Goal: Information Seeking & Learning: Learn about a topic

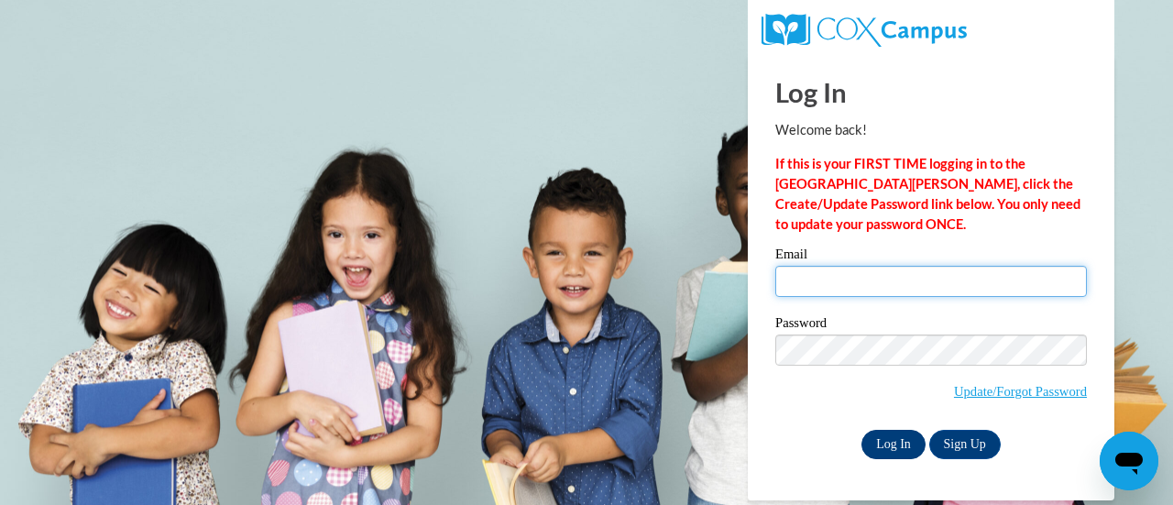
type input "melissa.aipoalani@k12.hi.us"
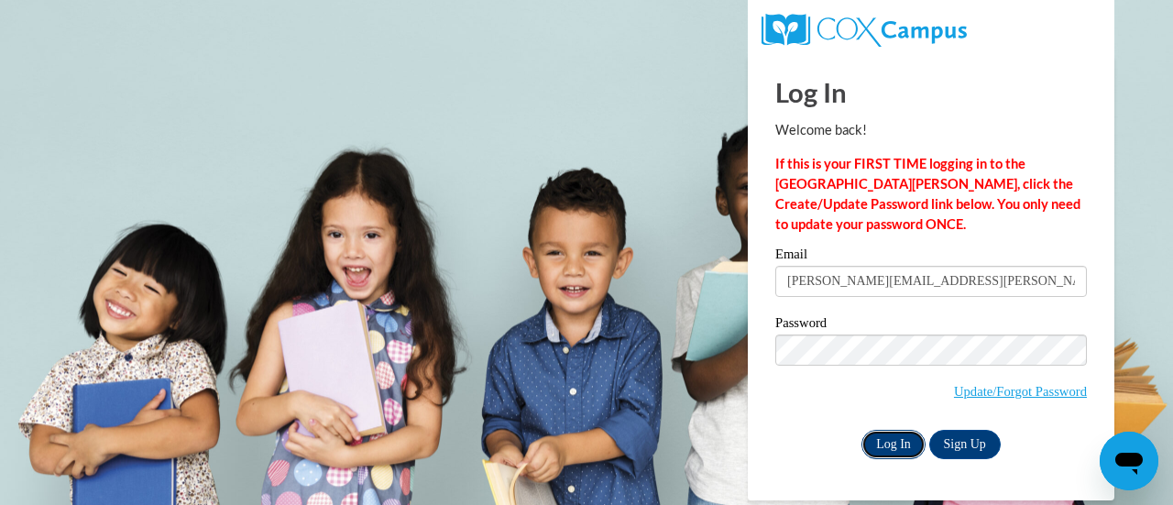
click at [885, 438] on input "Log In" at bounding box center [893, 444] width 64 height 29
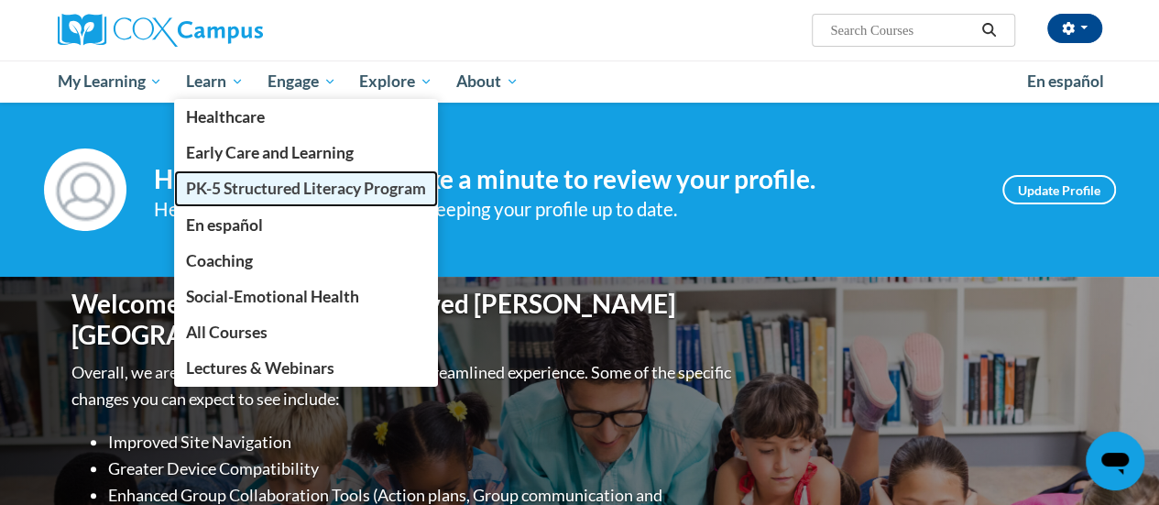
click at [213, 177] on link "PK-5 Structured Literacy Program" at bounding box center [306, 188] width 264 height 36
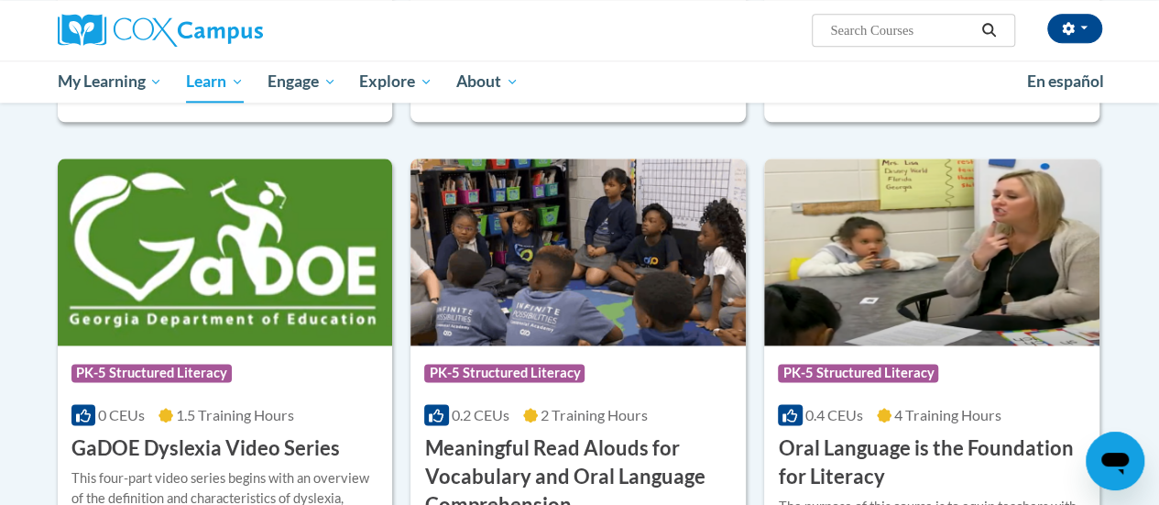
scroll to position [1191, 0]
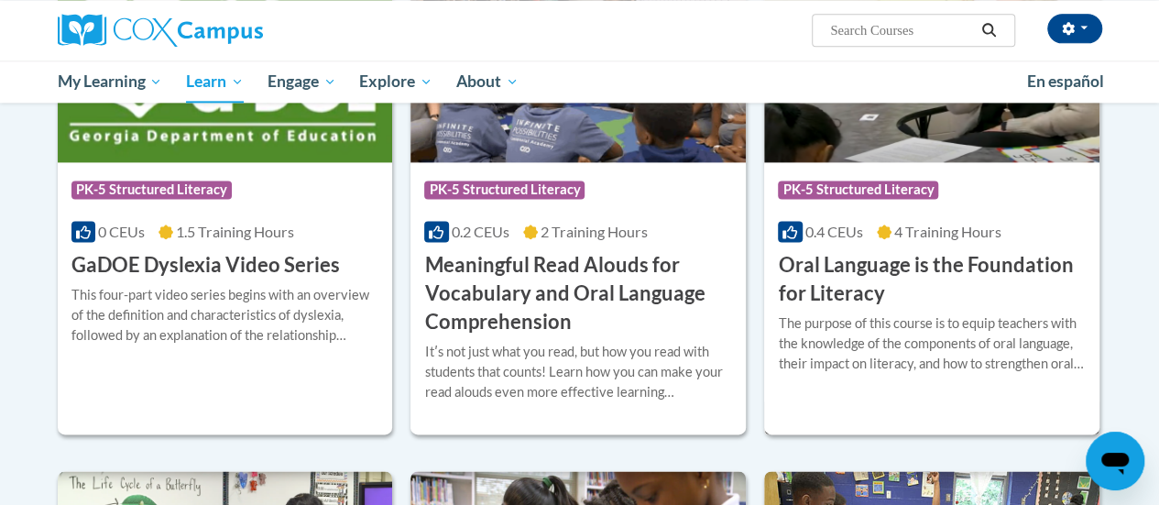
click at [946, 127] on img at bounding box center [931, 68] width 335 height 187
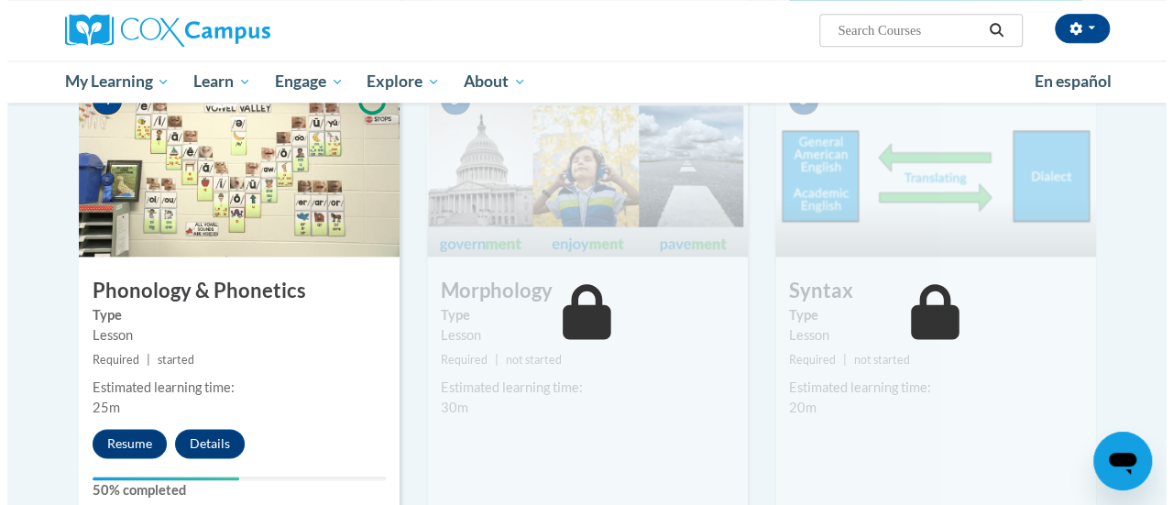
scroll to position [1008, 0]
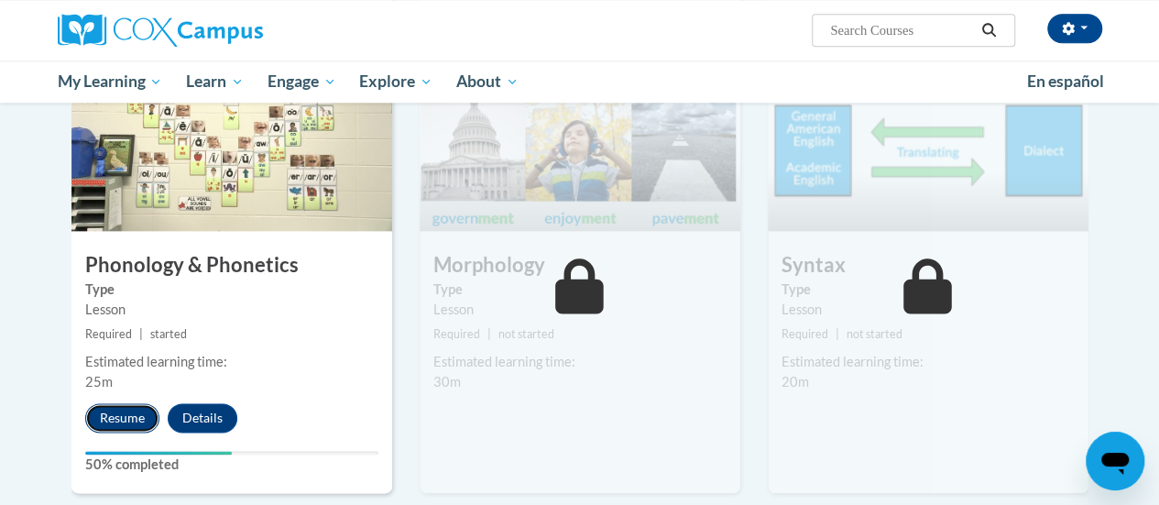
click at [147, 411] on button "Resume" at bounding box center [122, 417] width 74 height 29
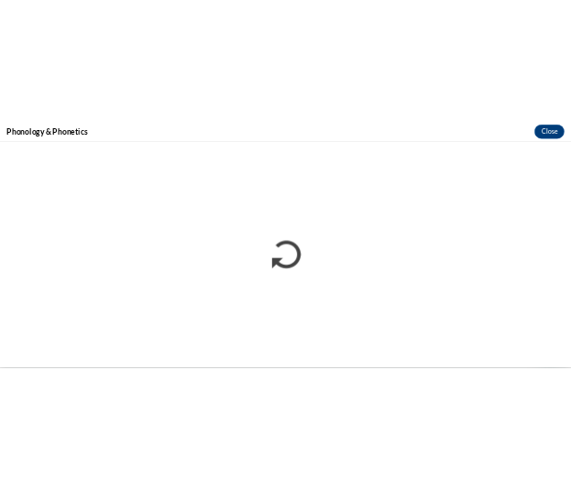
scroll to position [0, 0]
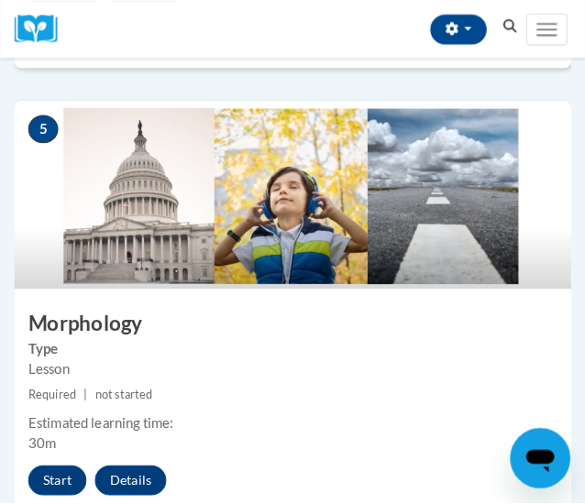
scroll to position [2382, 0]
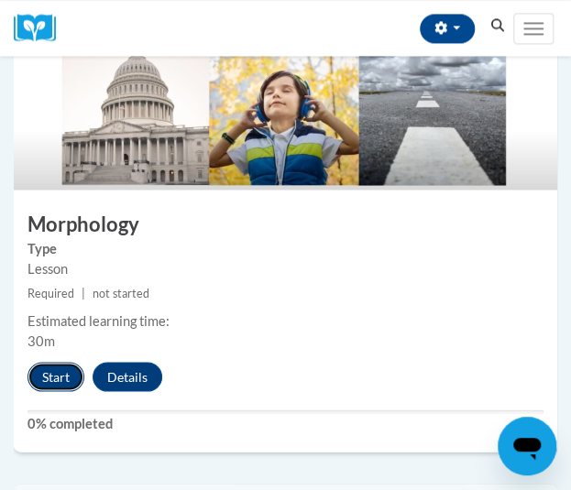
click at [66, 370] on button "Start" at bounding box center [55, 376] width 57 height 29
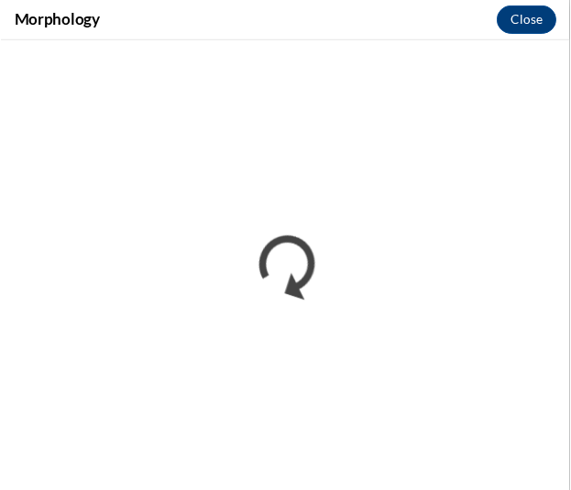
scroll to position [0, 0]
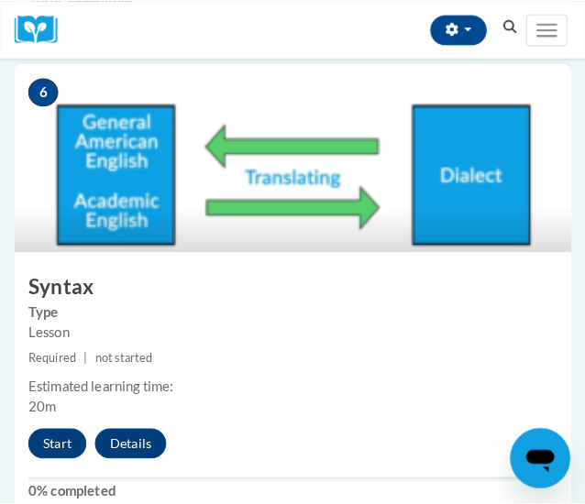
scroll to position [2841, 0]
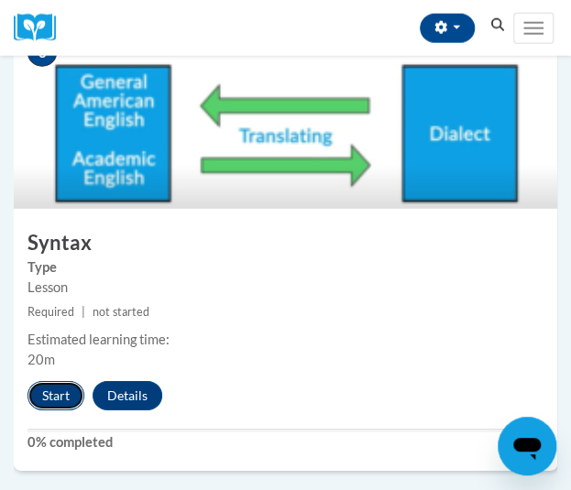
click at [40, 391] on button "Start" at bounding box center [55, 395] width 57 height 29
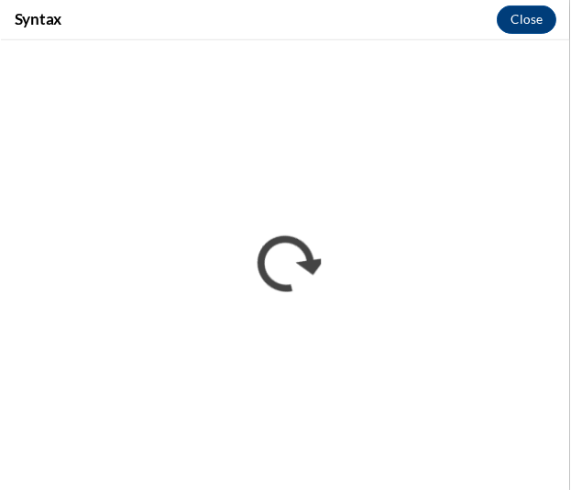
scroll to position [0, 0]
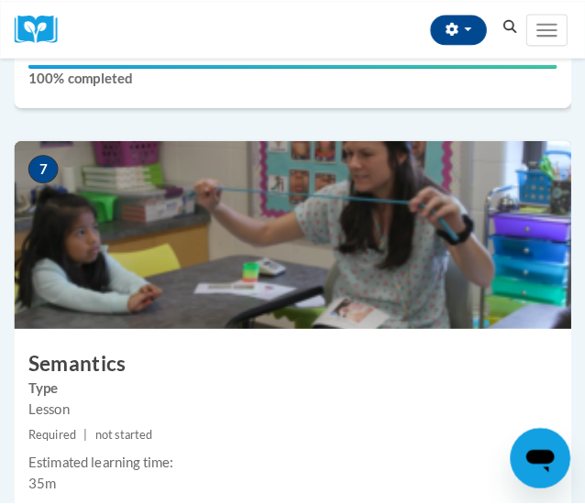
scroll to position [3390, 0]
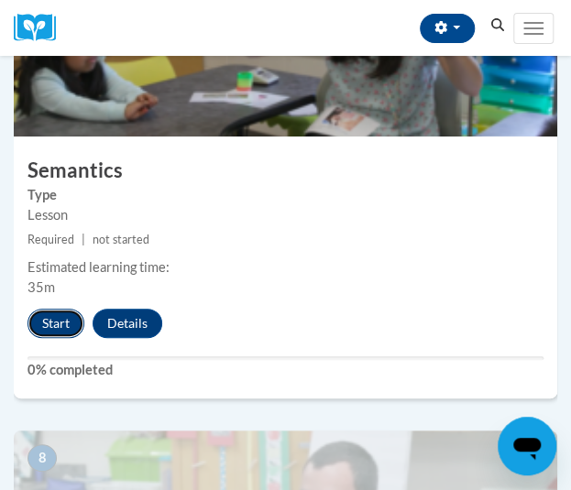
click at [35, 314] on button "Start" at bounding box center [55, 323] width 57 height 29
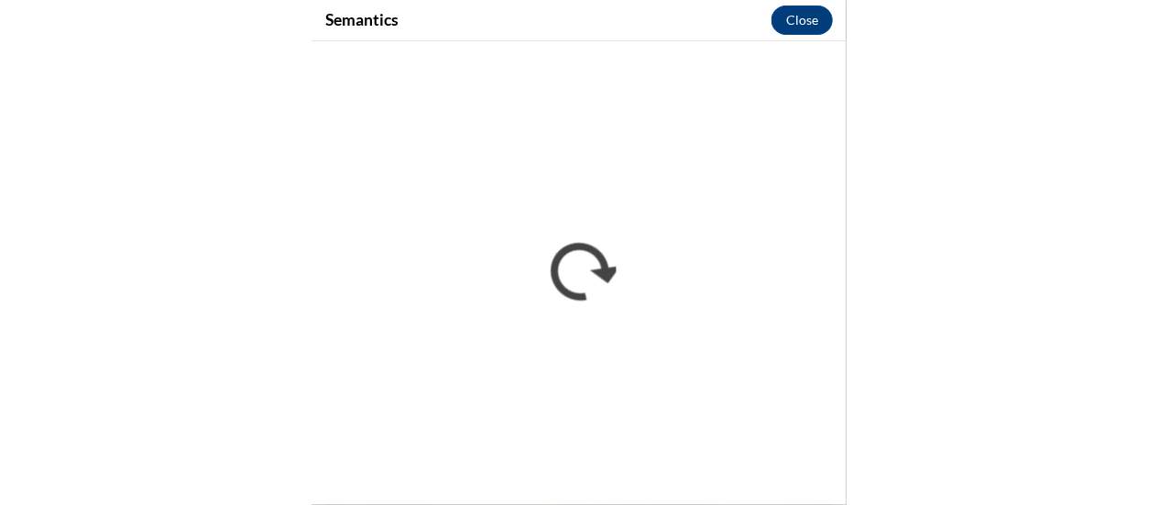
scroll to position [2391, 0]
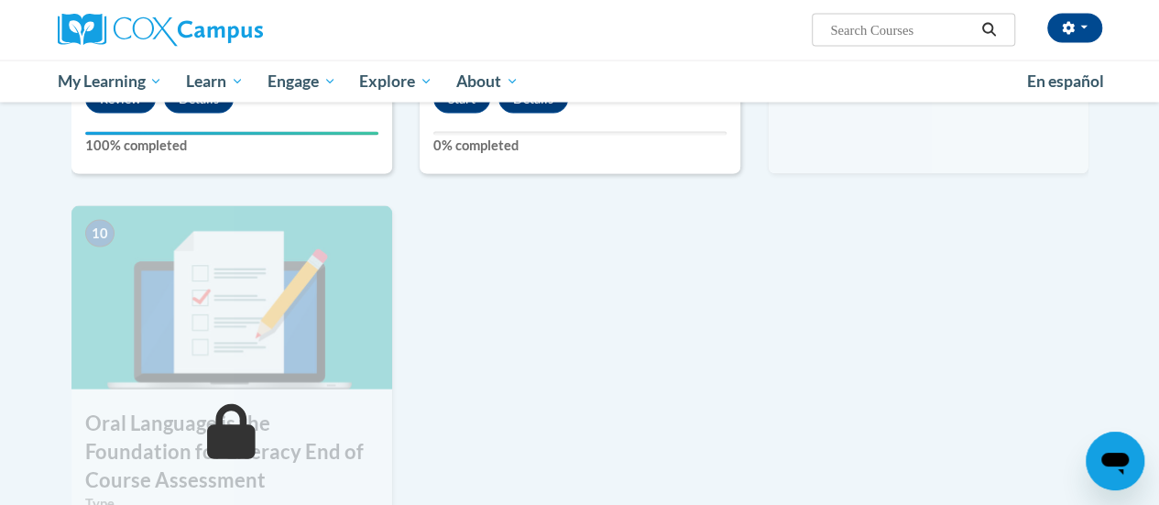
scroll to position [1833, 0]
